Goal: Transaction & Acquisition: Purchase product/service

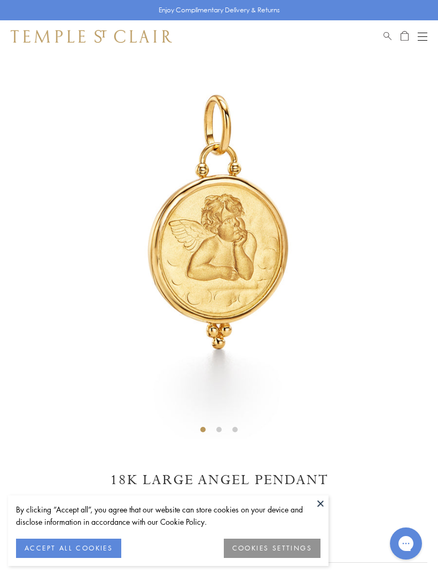
scroll to position [86, 0]
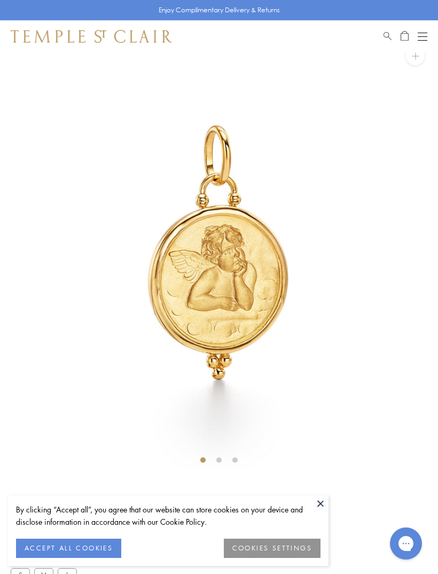
scroll to position [52, 0]
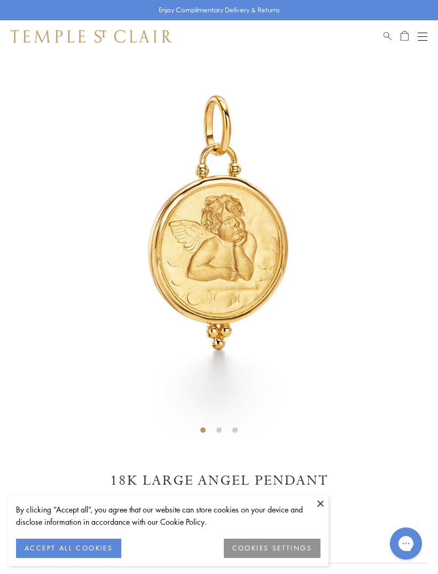
click at [329, 503] on div "$3,900" at bounding box center [219, 499] width 417 height 19
click at [321, 504] on button at bounding box center [321, 503] width 16 height 16
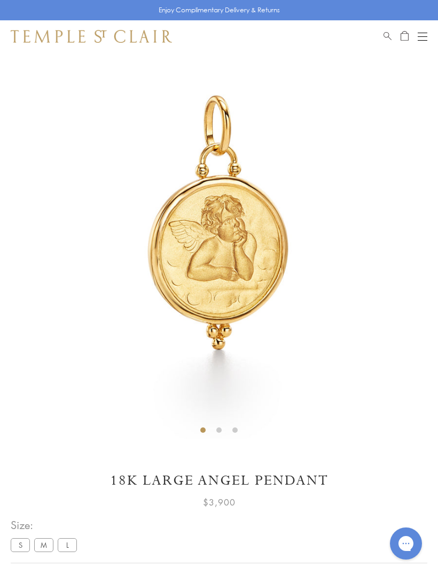
click at [423, 31] on button "Open navigation" at bounding box center [423, 36] width 10 height 13
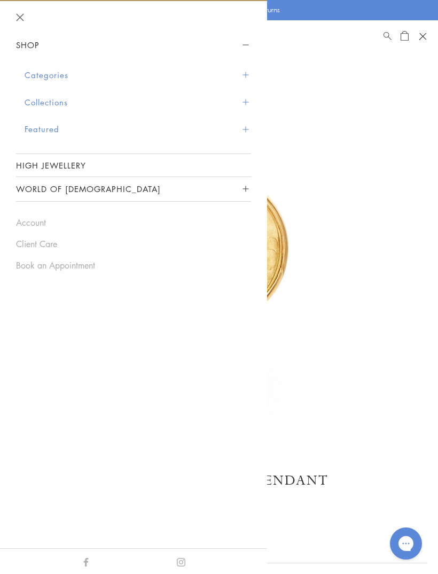
click at [63, 72] on button "Categories" at bounding box center [138, 74] width 227 height 27
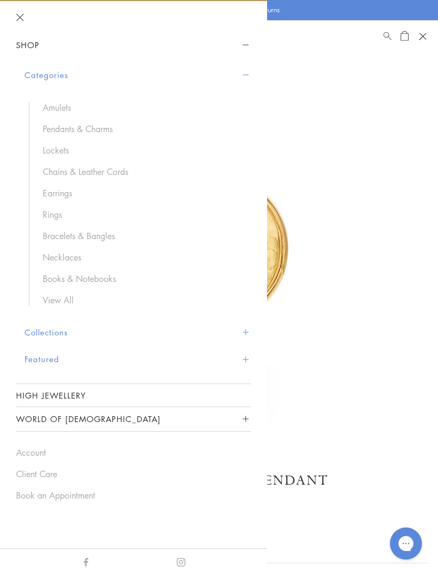
click at [63, 332] on button "Collections" at bounding box center [138, 332] width 227 height 27
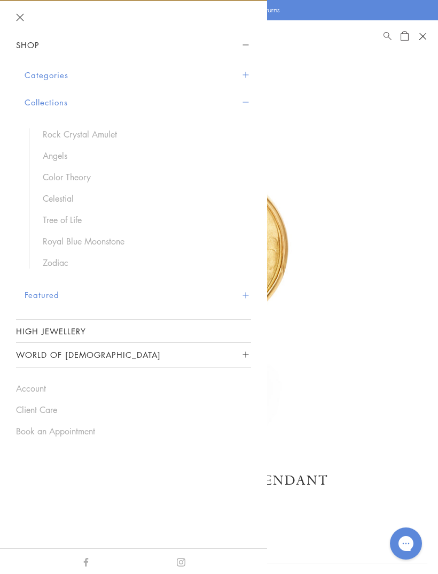
click at [71, 221] on link "Tree of Life" at bounding box center [142, 220] width 198 height 12
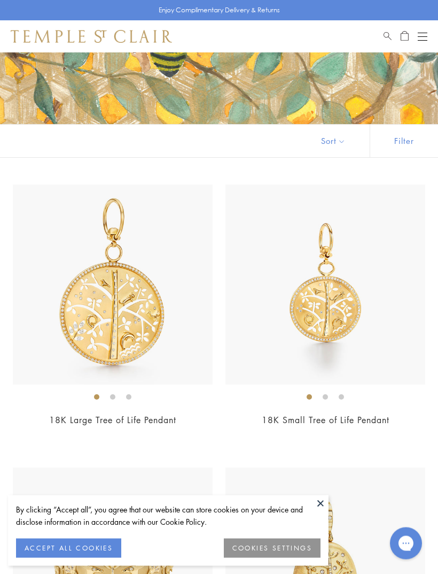
scroll to position [142, 0]
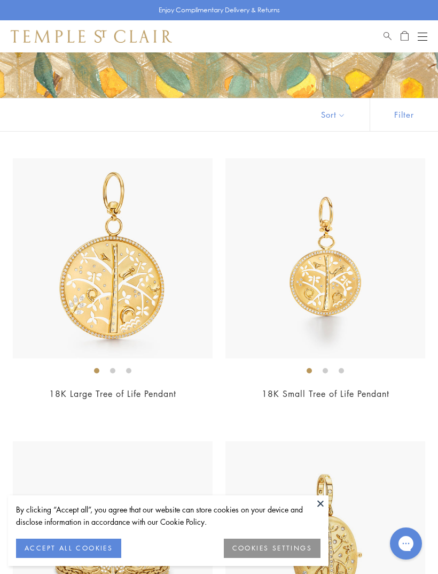
click at [319, 511] on button at bounding box center [321, 503] width 16 height 16
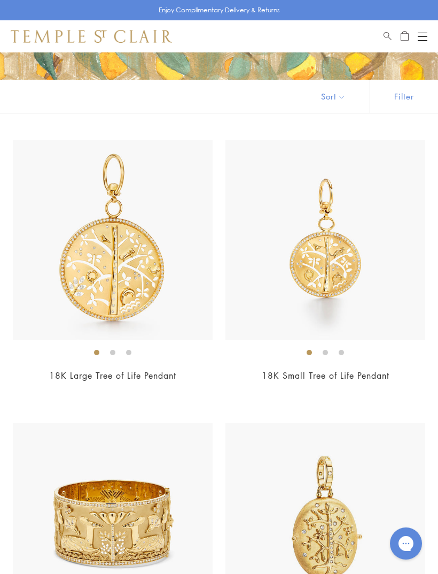
scroll to position [161, 0]
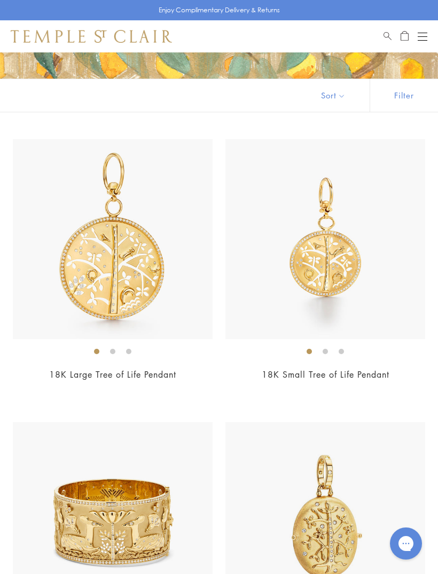
click at [336, 266] on img at bounding box center [326, 239] width 200 height 200
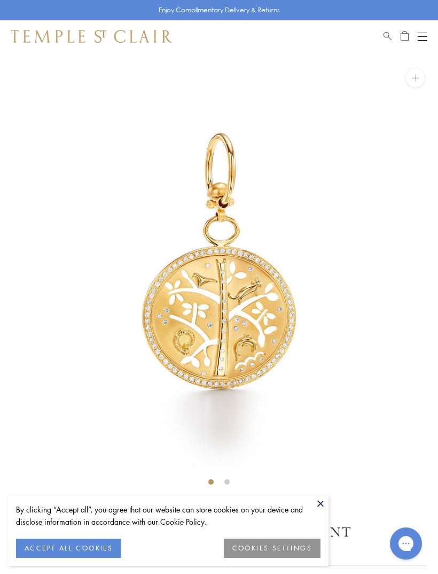
click at [321, 501] on button at bounding box center [321, 503] width 16 height 16
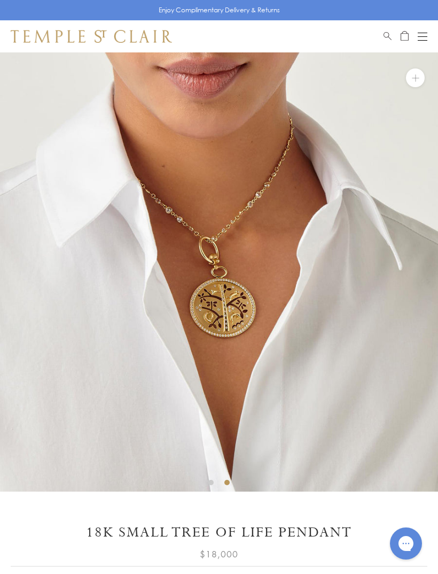
click at [426, 32] on button "Open navigation" at bounding box center [423, 36] width 10 height 13
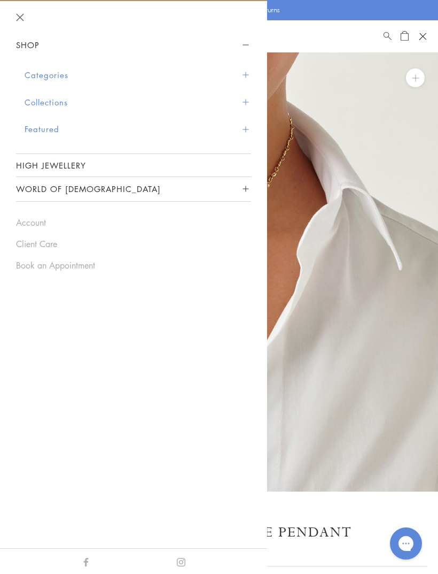
click at [83, 164] on link "High Jewellery" at bounding box center [133, 165] width 235 height 22
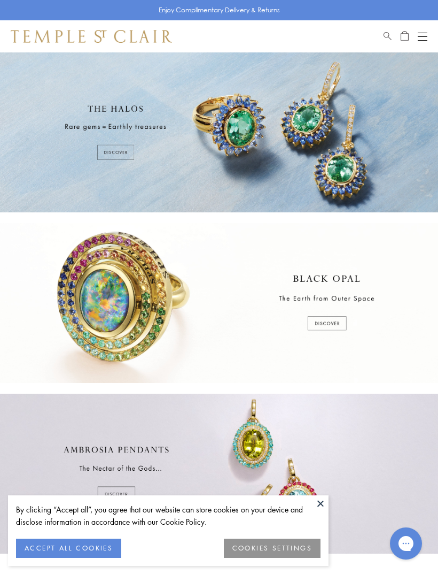
click at [322, 505] on button at bounding box center [321, 503] width 16 height 16
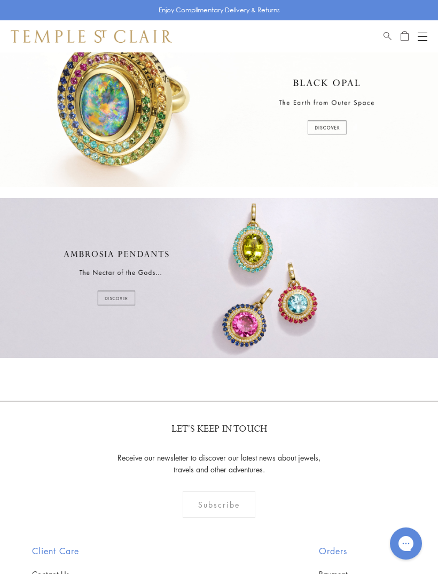
scroll to position [222, 0]
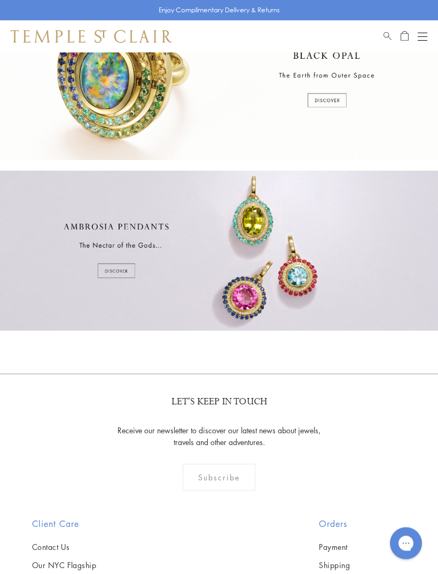
click at [126, 273] on div at bounding box center [219, 251] width 438 height 160
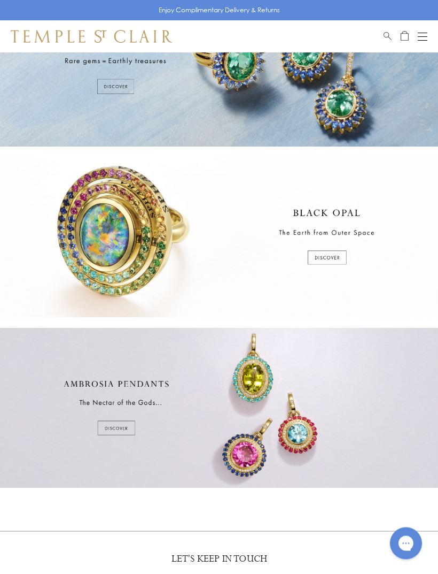
scroll to position [0, 0]
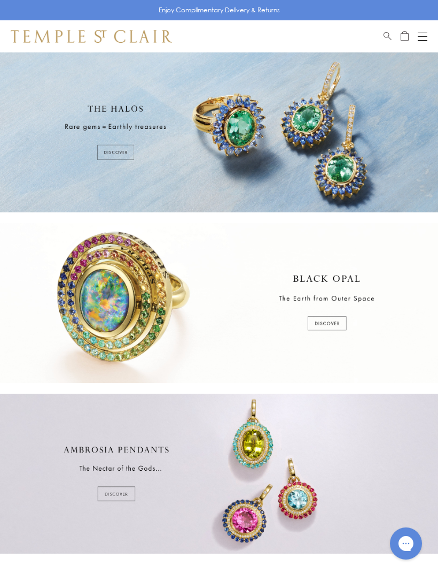
click at [120, 151] on div at bounding box center [219, 132] width 438 height 160
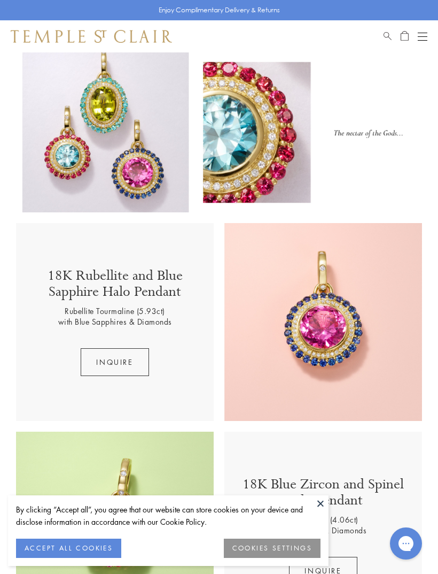
click at [322, 507] on button at bounding box center [321, 503] width 16 height 16
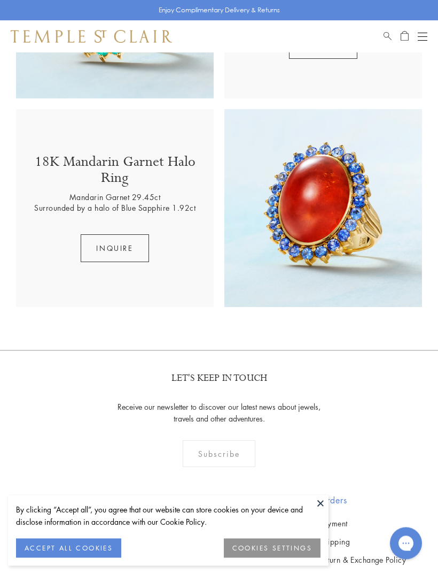
click at [321, 511] on button at bounding box center [321, 503] width 16 height 16
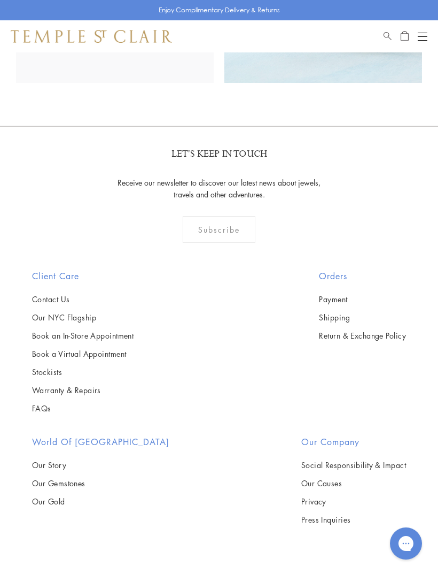
scroll to position [1004, 0]
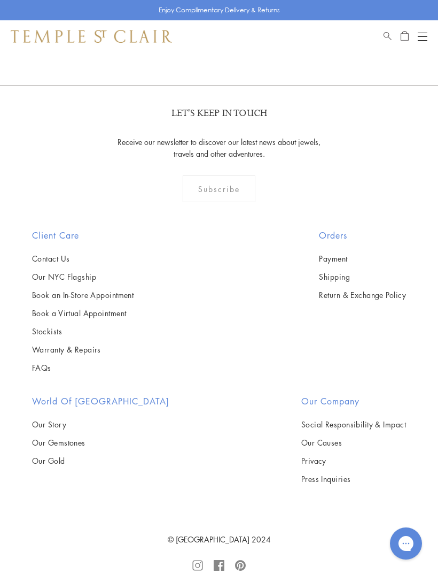
click at [203, 567] on rect at bounding box center [198, 565] width 10 height 10
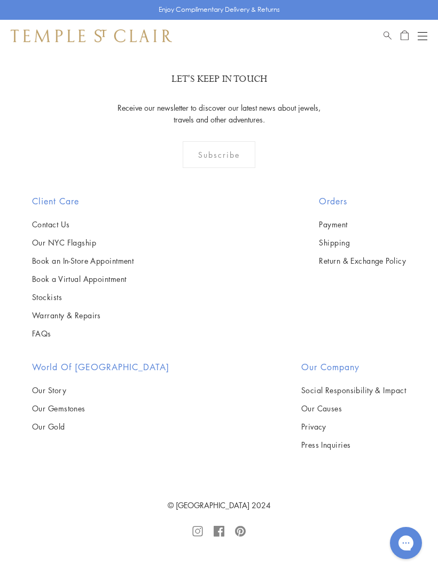
scroll to position [1038, 0]
click at [425, 34] on button "Open navigation" at bounding box center [423, 36] width 10 height 13
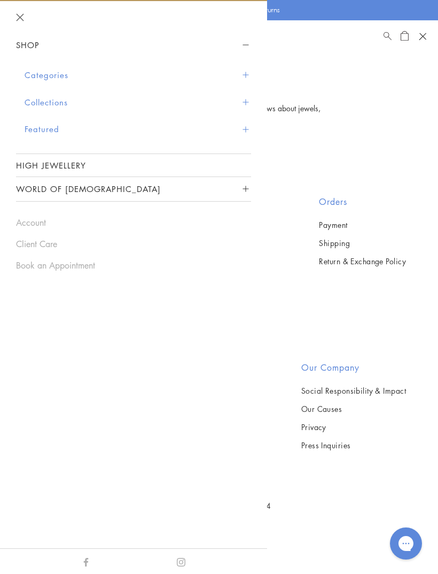
click at [68, 105] on button "Collections" at bounding box center [138, 102] width 227 height 27
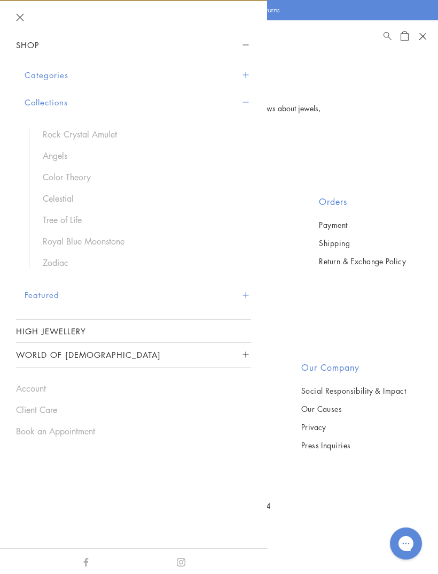
click at [66, 101] on button "Collections" at bounding box center [138, 102] width 227 height 27
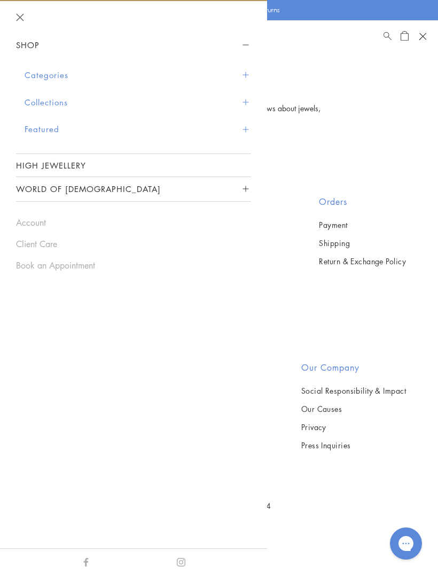
click at [61, 76] on button "Categories" at bounding box center [138, 74] width 227 height 27
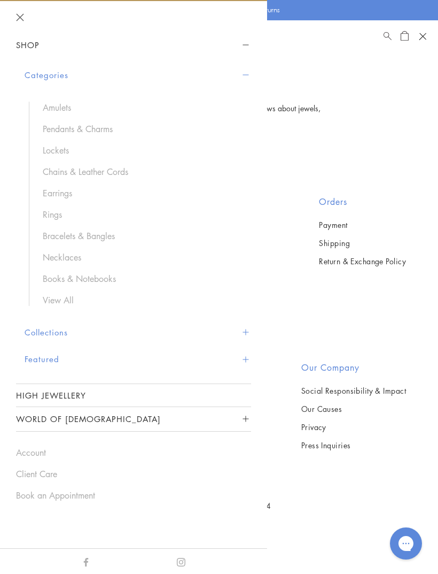
click at [57, 214] on link "Rings" at bounding box center [142, 214] width 198 height 12
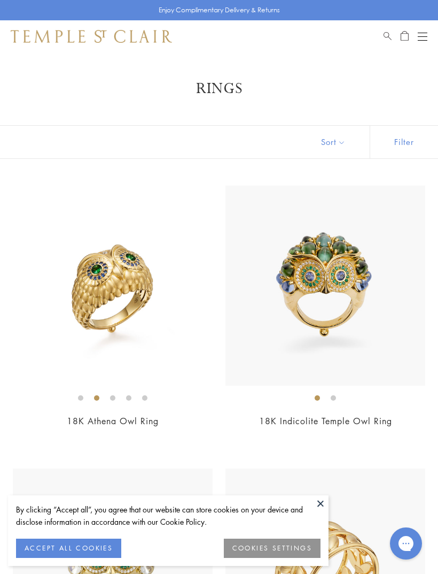
click at [323, 501] on button at bounding box center [321, 503] width 16 height 16
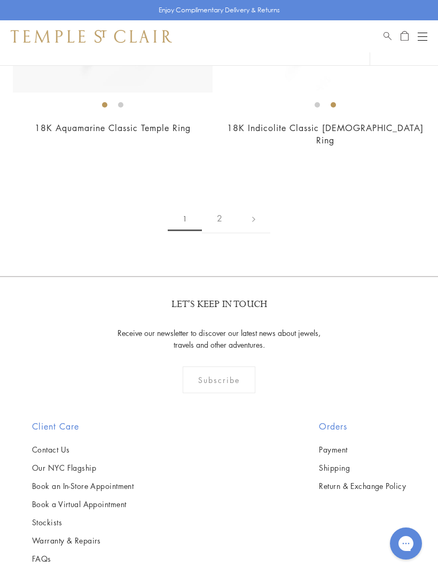
scroll to position [6804, 0]
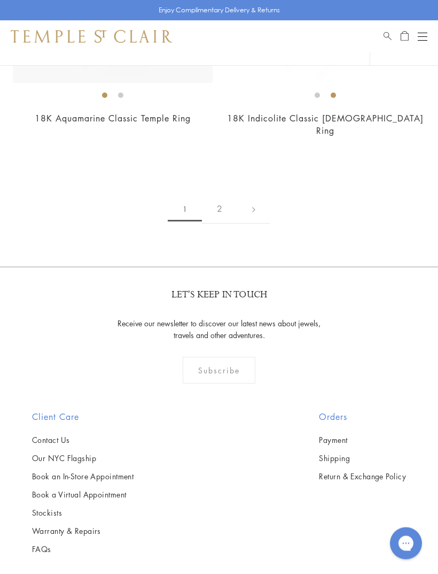
click at [218, 195] on link "2" at bounding box center [219, 209] width 35 height 29
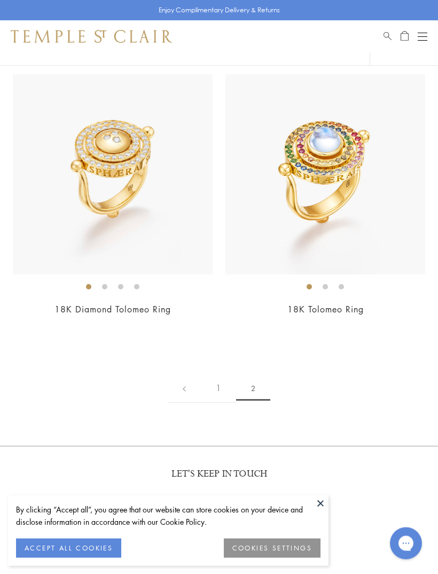
scroll to position [677, 0]
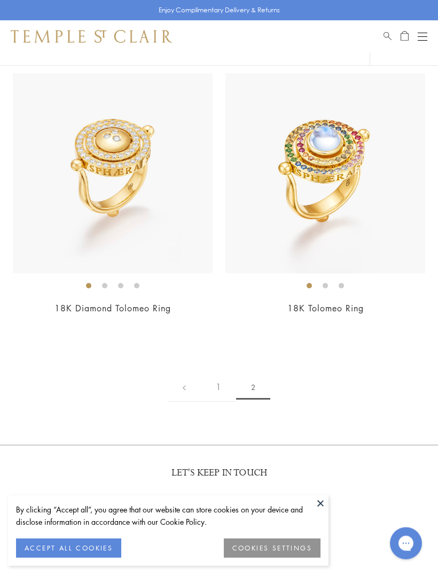
click at [329, 530] on div "LET'S KEEP IN TOUCH Receive our newsletter to discover our latest news about je…" at bounding box center [219, 517] width 438 height 144
click at [325, 511] on button at bounding box center [321, 503] width 16 height 16
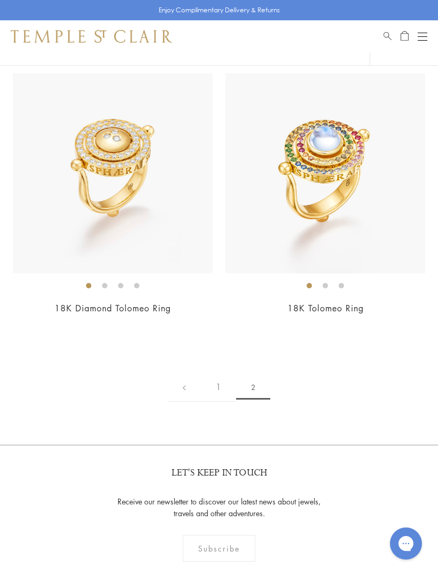
click at [223, 383] on link "1" at bounding box center [218, 386] width 35 height 29
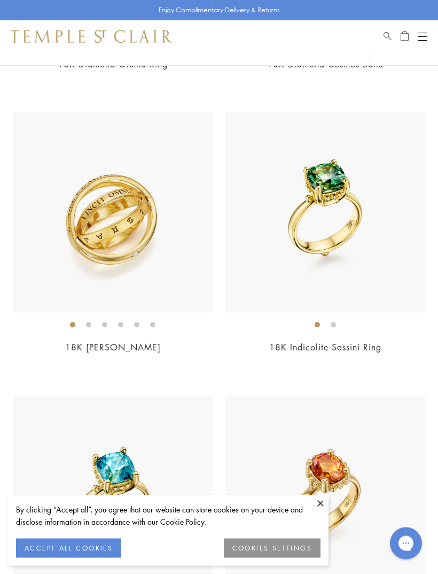
scroll to position [1290, 0]
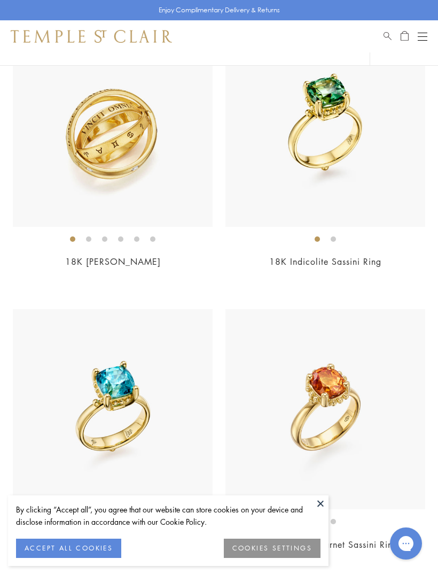
click at [326, 511] on button at bounding box center [321, 503] width 16 height 16
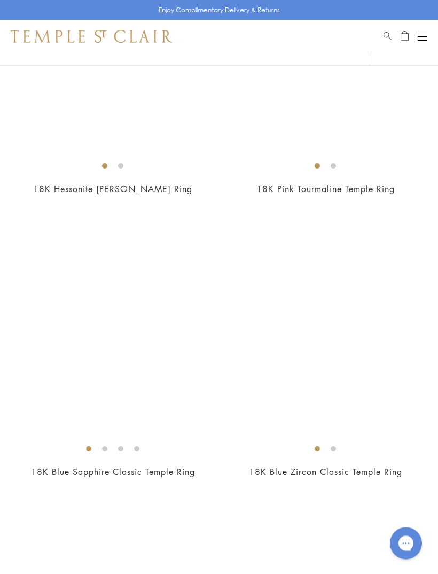
scroll to position [6169, 0]
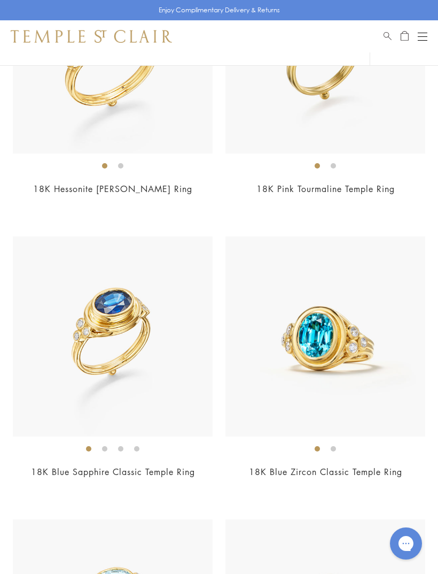
click at [337, 342] on img at bounding box center [326, 336] width 200 height 200
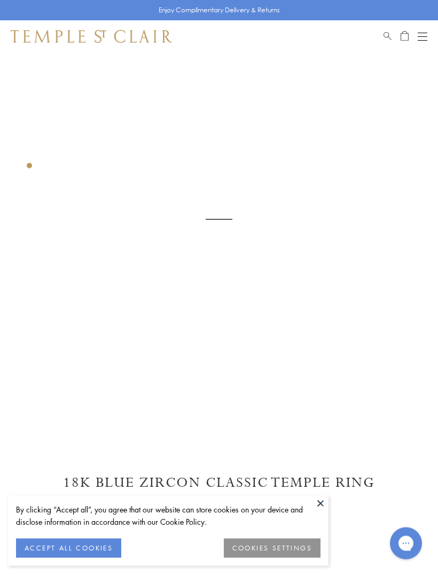
scroll to position [52, 0]
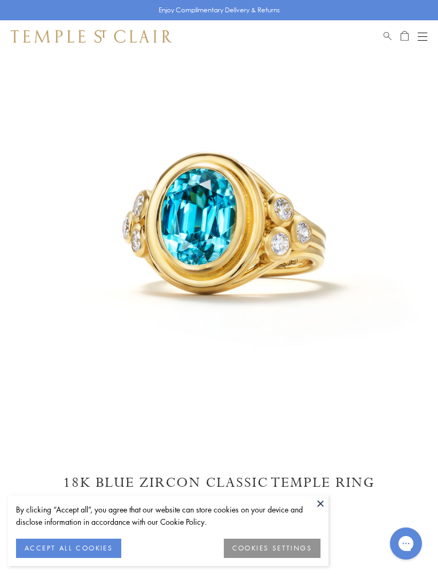
click at [328, 502] on button at bounding box center [321, 503] width 16 height 16
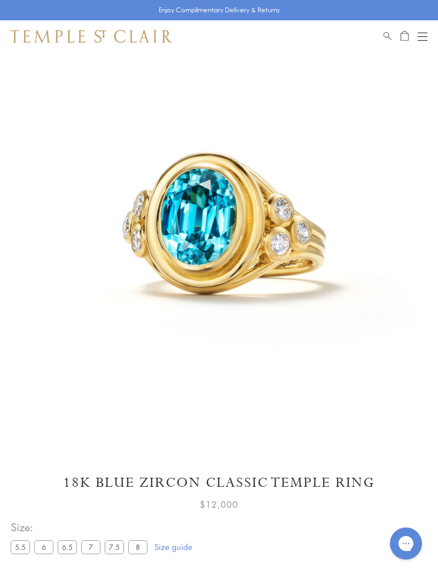
click at [19, 546] on label "5.5" at bounding box center [20, 546] width 19 height 13
click at [66, 546] on label "6.5" at bounding box center [67, 546] width 19 height 13
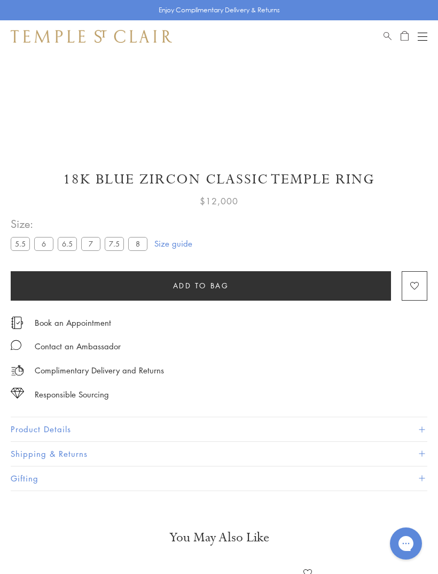
scroll to position [357, 0]
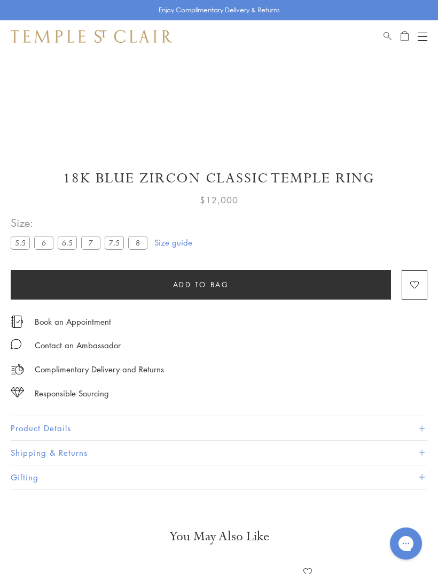
click at [419, 425] on span at bounding box center [422, 428] width 6 height 6
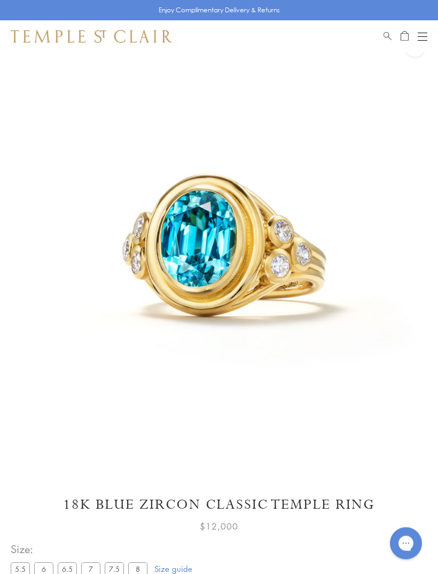
scroll to position [0, 0]
